Goal: Check status: Verify the current state of an ongoing process or item

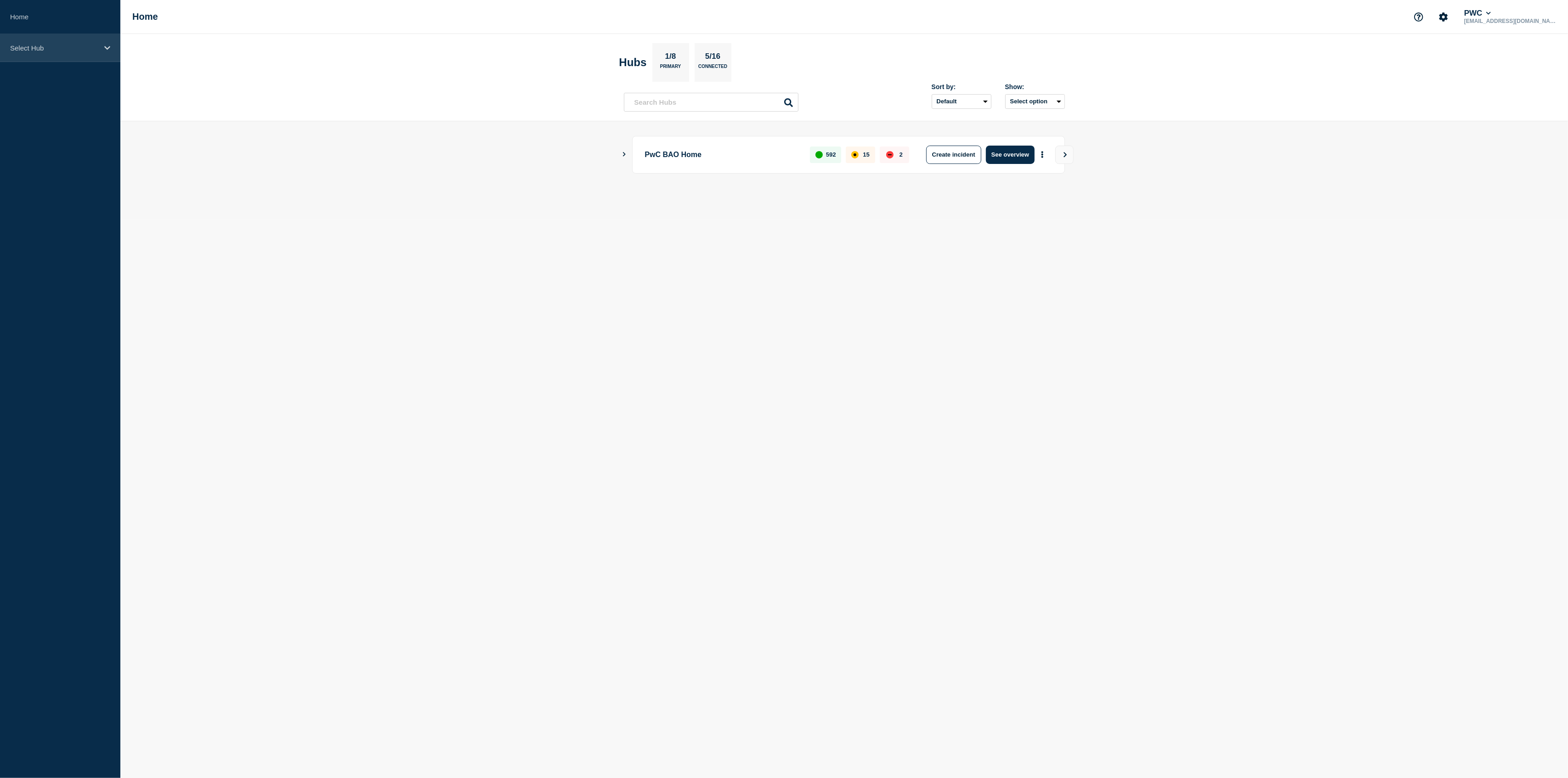
click at [111, 54] on div "Select Hub" at bounding box center [60, 48] width 121 height 28
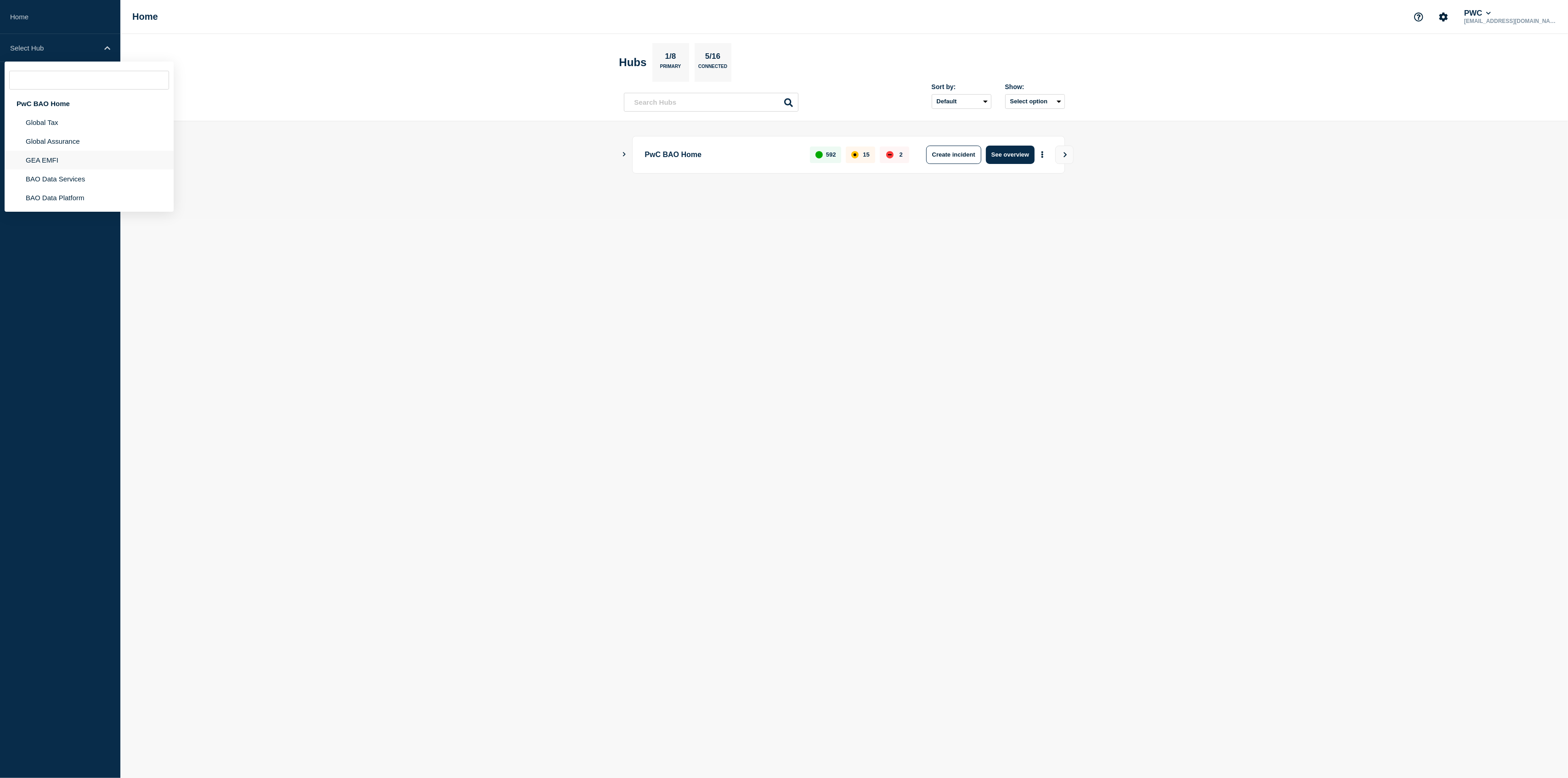
click at [67, 162] on li "GEA EMFI" at bounding box center [89, 160] width 169 height 19
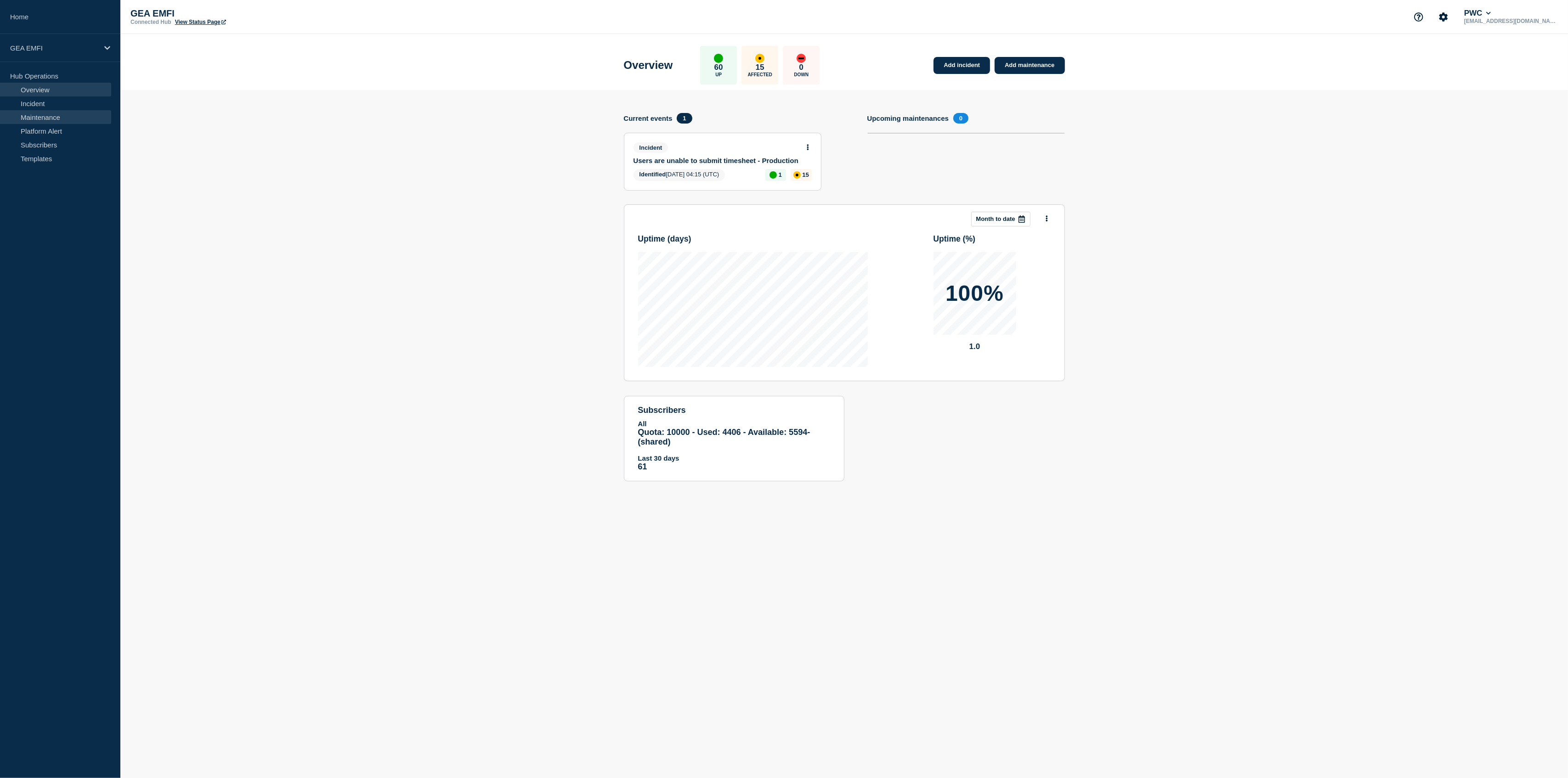
click at [44, 117] on link "Maintenance" at bounding box center [56, 117] width 111 height 13
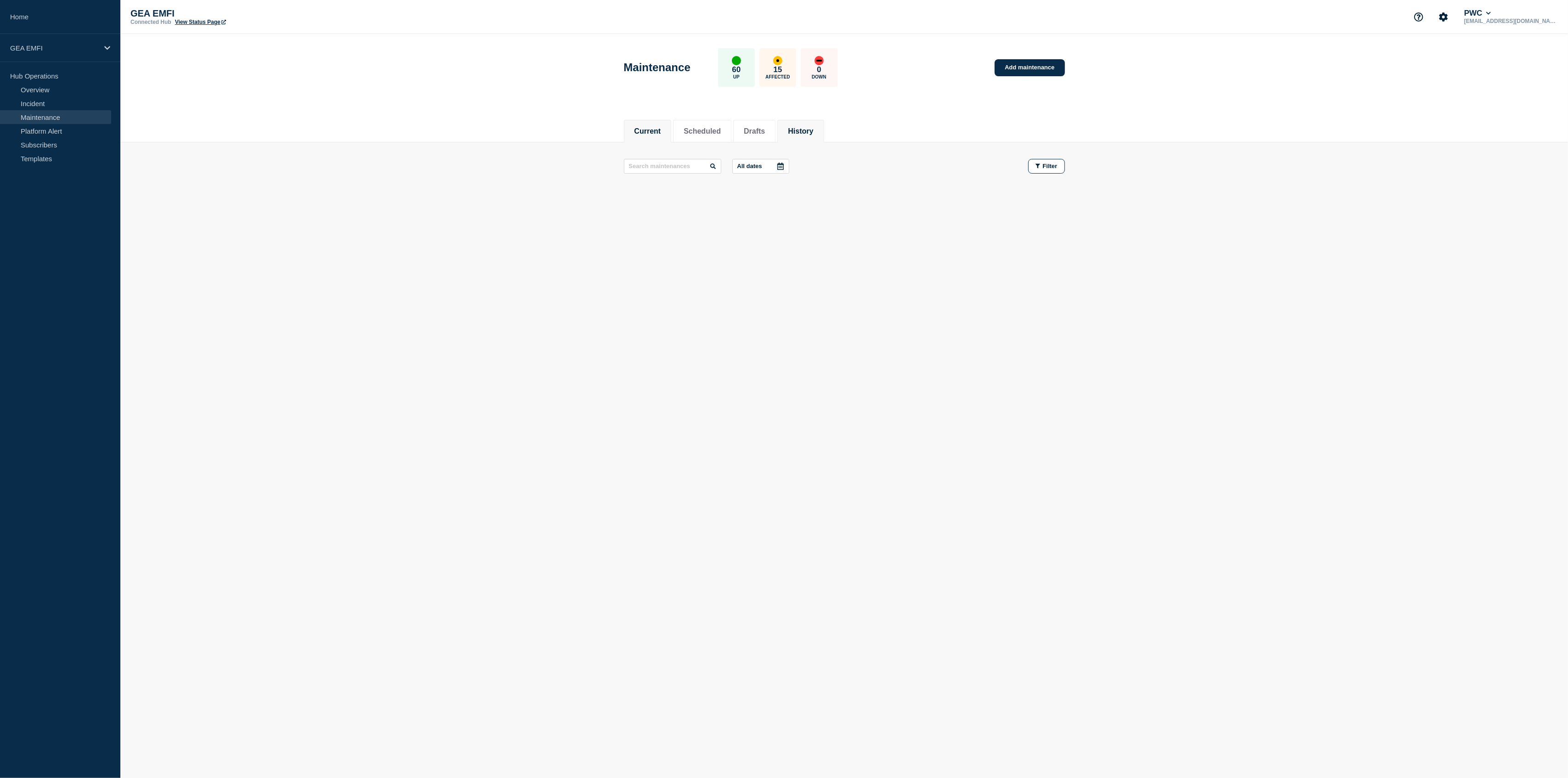
click at [813, 127] on button "History" at bounding box center [800, 131] width 25 height 8
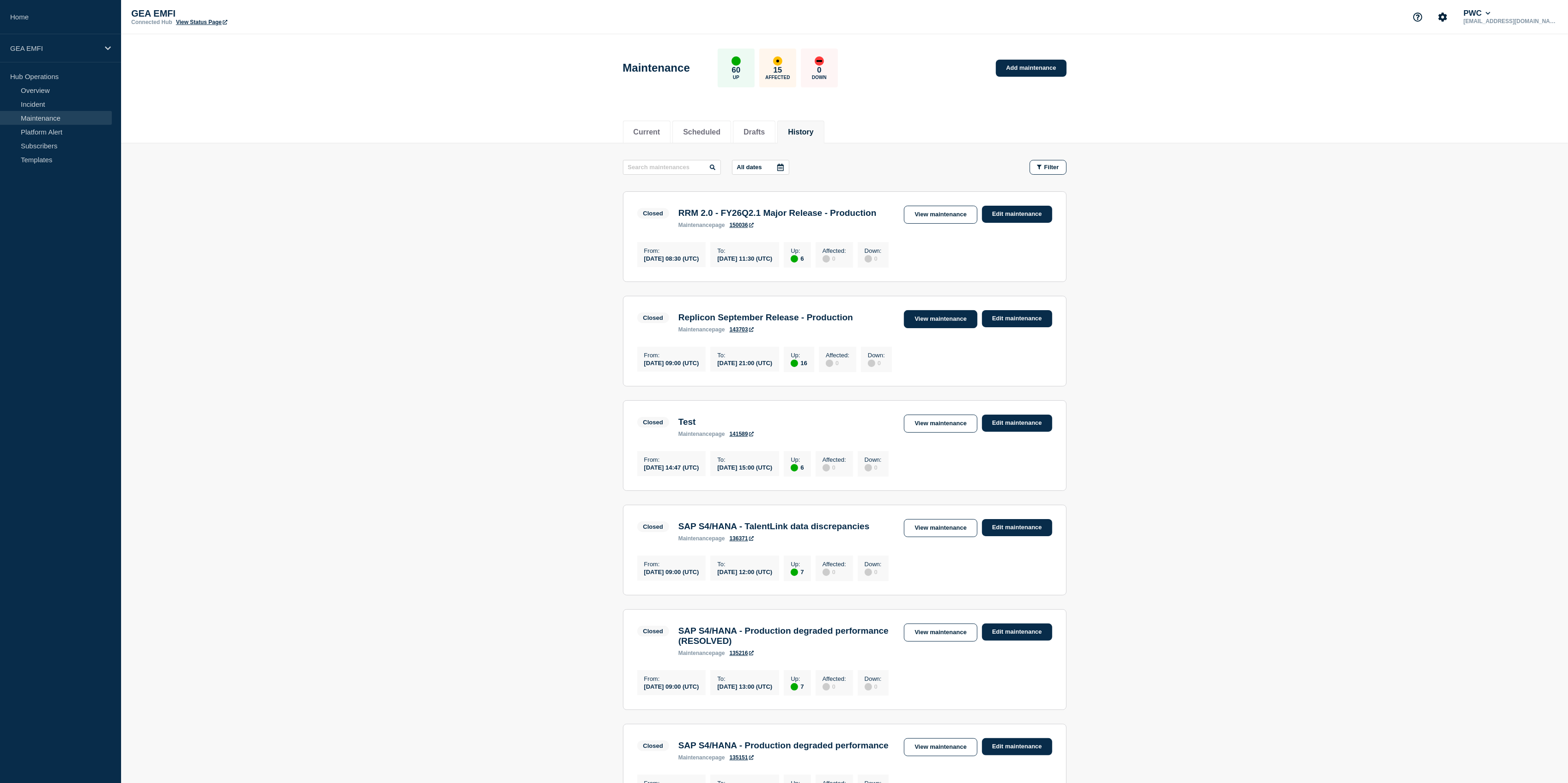
click at [923, 328] on link "View maintenance" at bounding box center [941, 319] width 73 height 18
